Goal: Task Accomplishment & Management: Complete application form

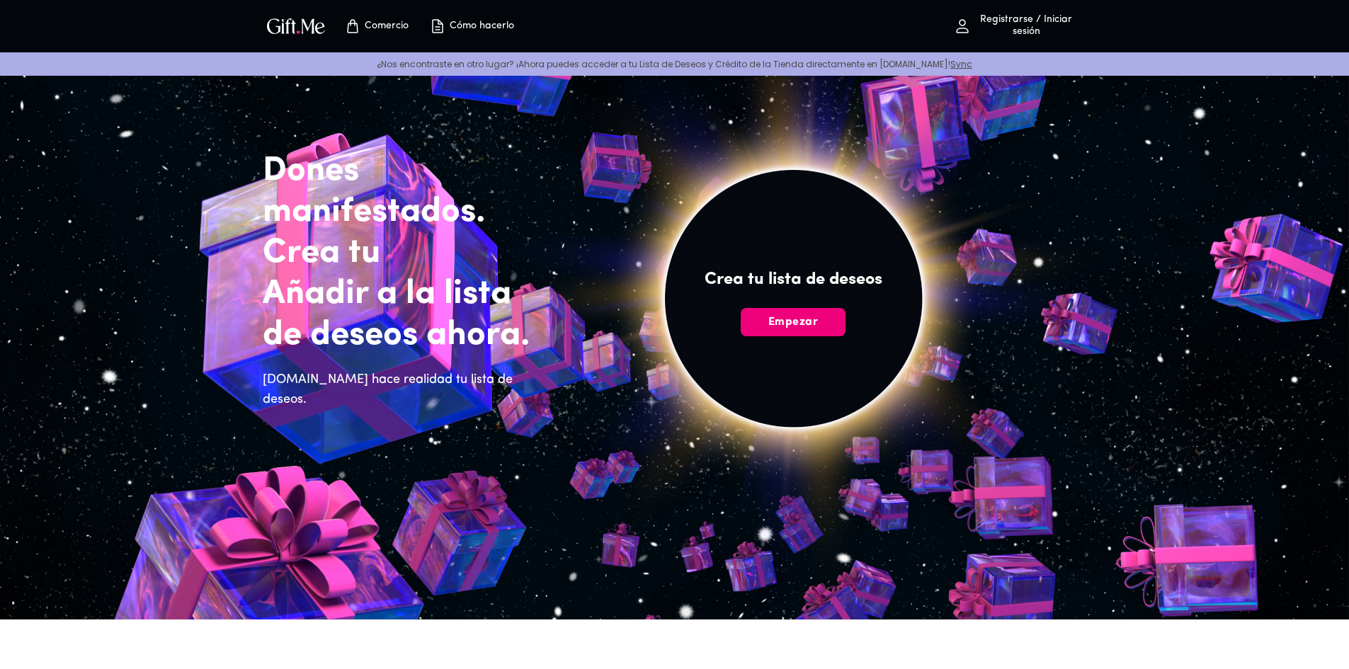
click at [805, 326] on font "Empezar" at bounding box center [793, 322] width 50 height 11
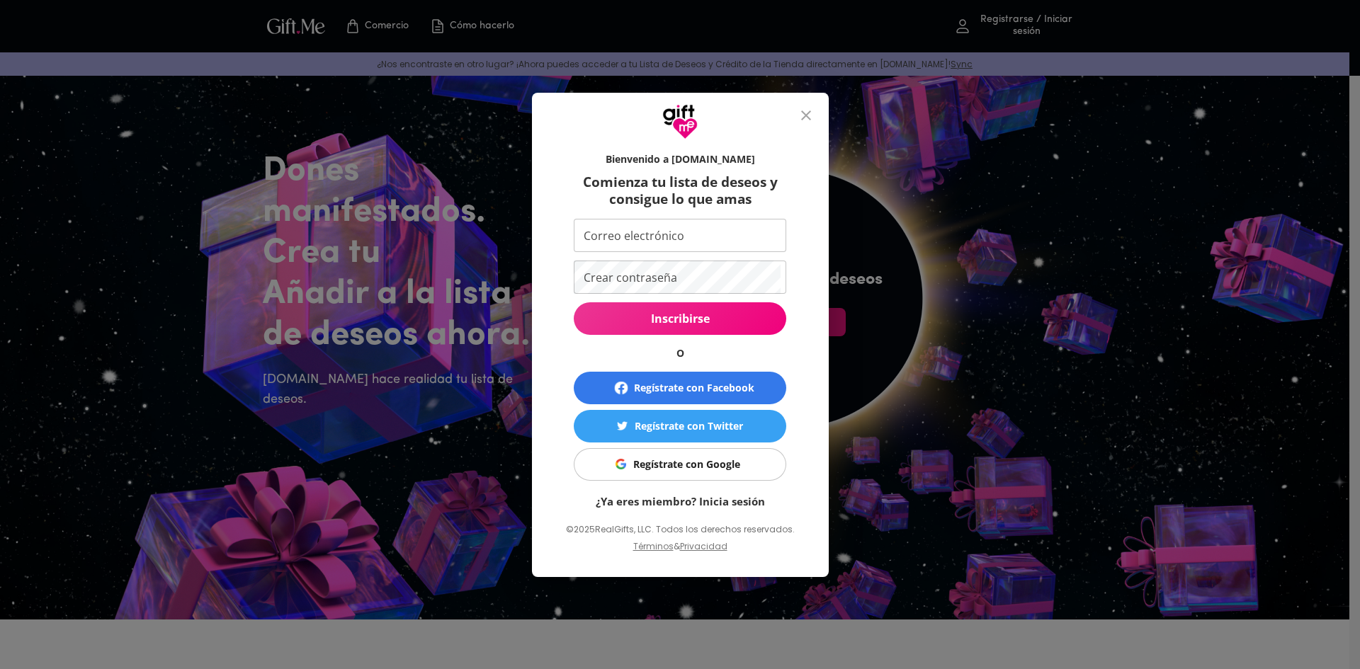
click at [717, 462] on font "Regístrate con Google" at bounding box center [686, 464] width 107 height 13
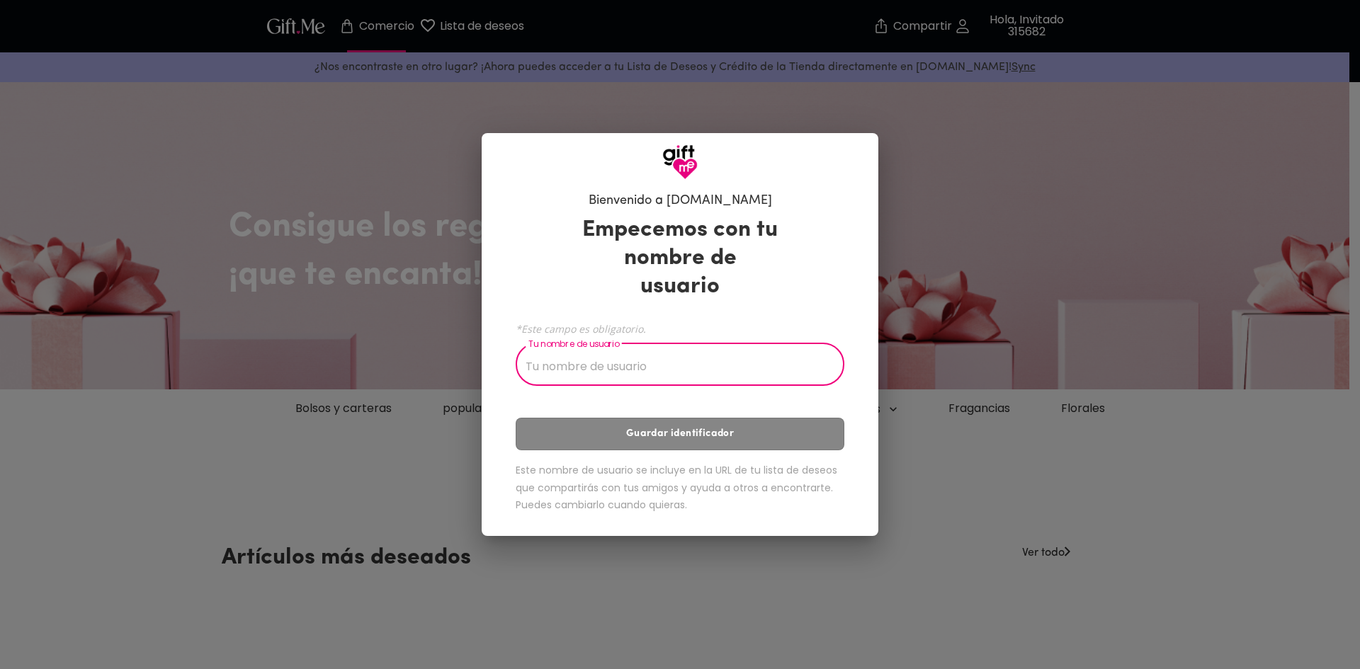
click at [678, 358] on input "Tu nombre de usuario" at bounding box center [672, 366] width 313 height 40
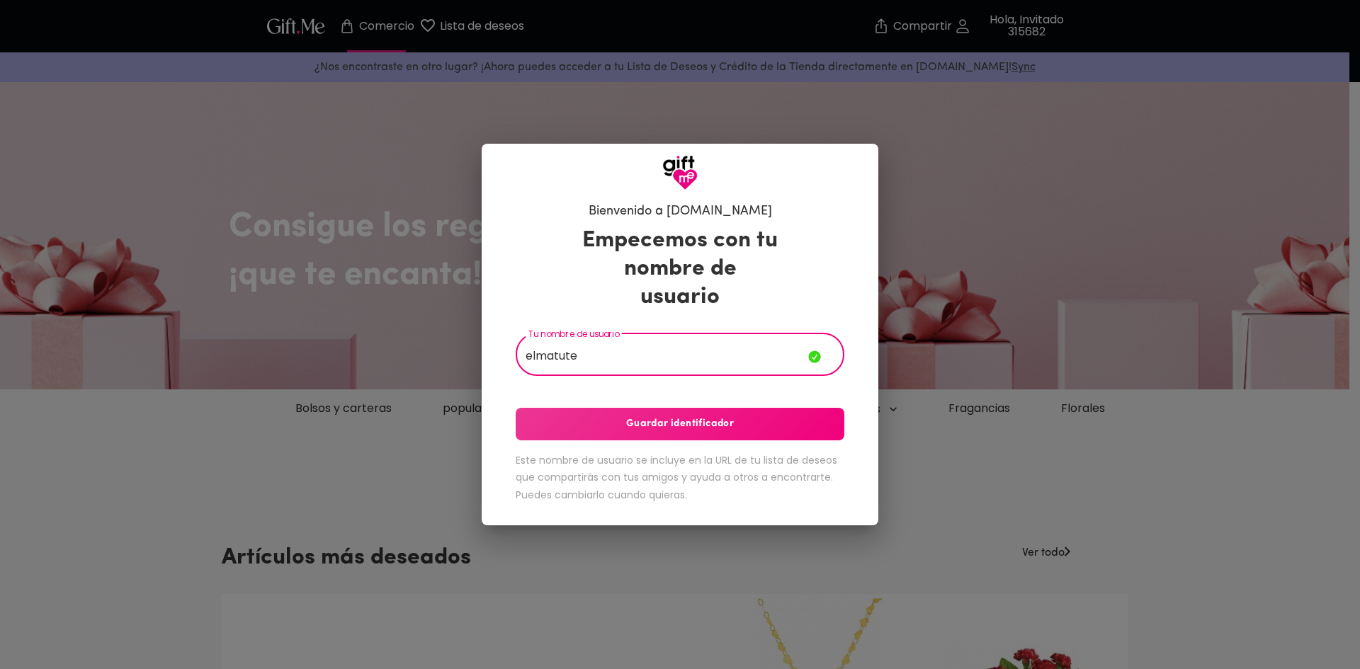
type input "elmatute"
click at [787, 416] on span "Guardar identificador" at bounding box center [680, 424] width 329 height 16
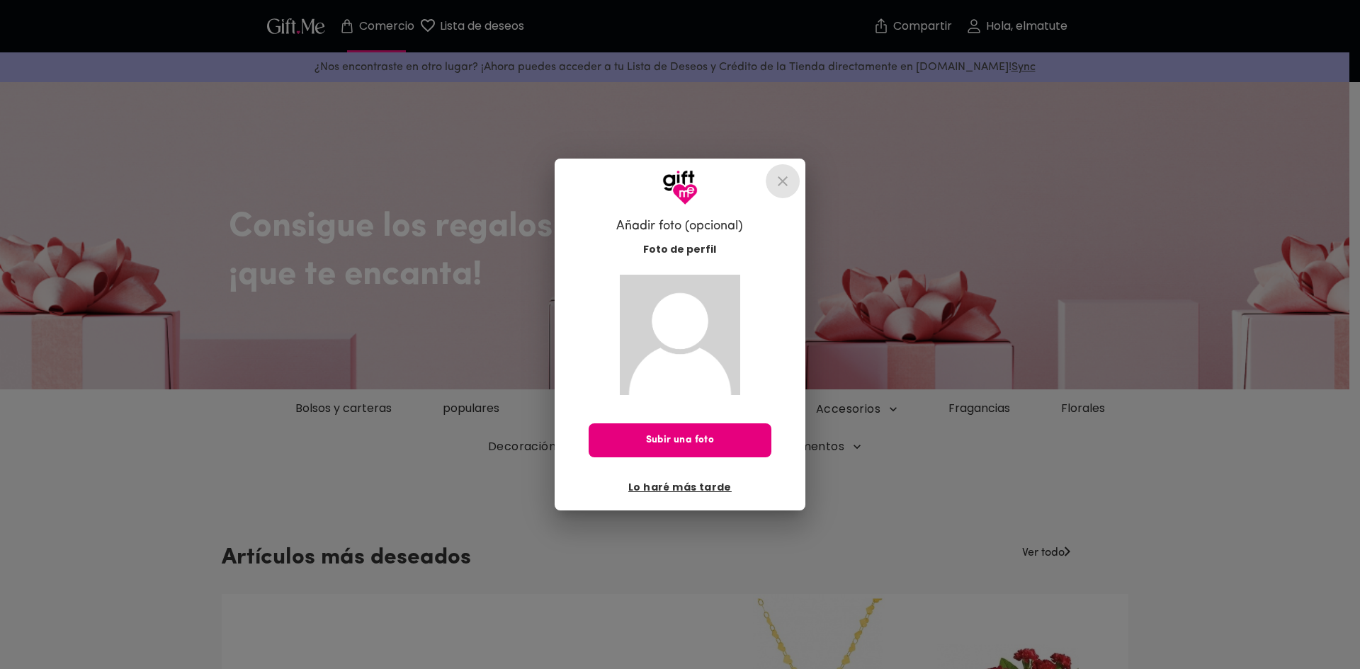
click at [780, 187] on icon "cerca" at bounding box center [782, 181] width 17 height 17
